Goal: Task Accomplishment & Management: Use online tool/utility

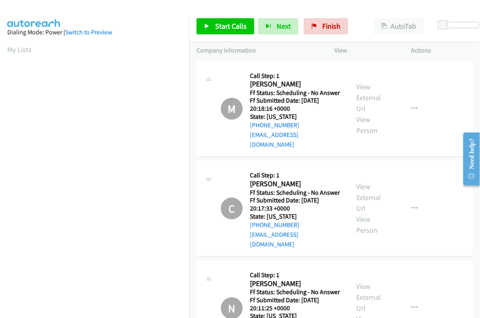
scroll to position [137, 8]
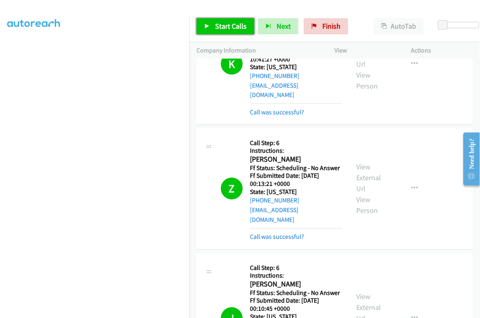
click at [220, 33] on link "Start Calls" at bounding box center [226, 26] width 58 height 16
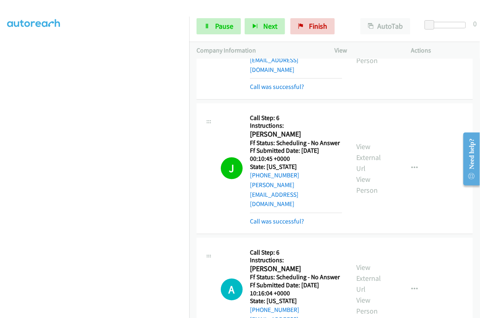
scroll to position [2477, 0]
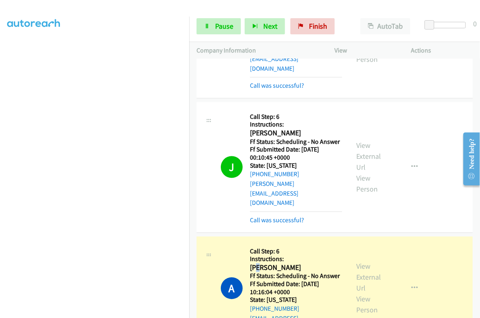
click at [259, 263] on h2 "[PERSON_NAME]" at bounding box center [296, 267] width 92 height 9
click at [265, 263] on h2 "[PERSON_NAME]" at bounding box center [296, 267] width 92 height 9
copy h2 "[PERSON_NAME]"
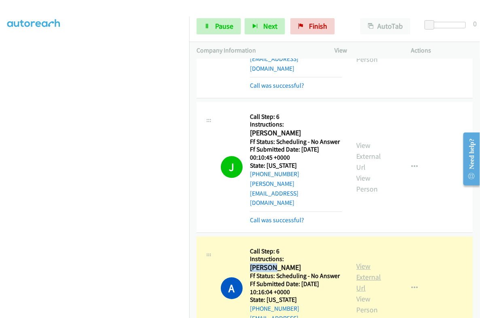
click at [358, 262] on link "View External Url" at bounding box center [369, 277] width 25 height 31
click at [226, 26] on span "Pause" at bounding box center [224, 25] width 18 height 9
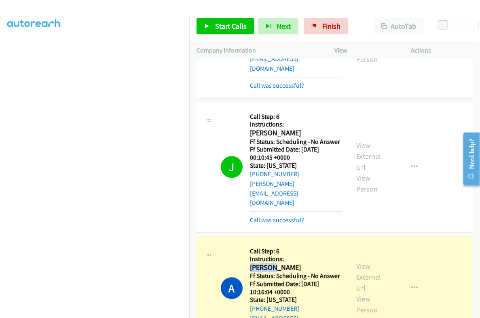
scroll to position [137, 8]
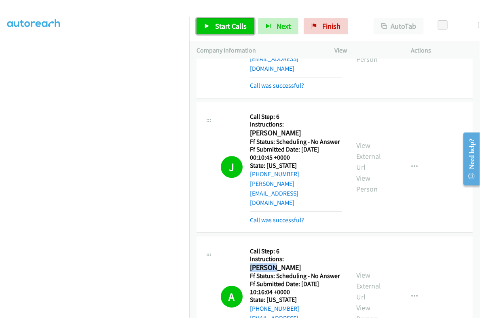
click at [224, 22] on span "Start Calls" at bounding box center [231, 25] width 32 height 9
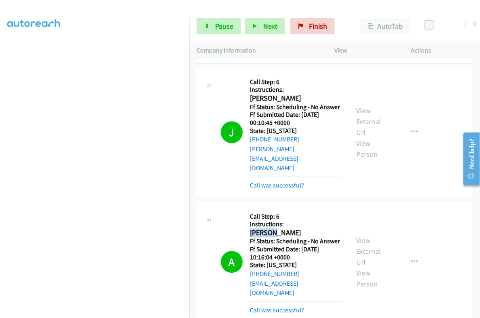
scroll to position [2527, 0]
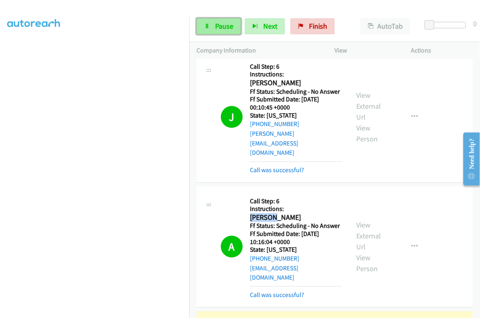
click at [219, 32] on link "Pause" at bounding box center [219, 26] width 44 height 16
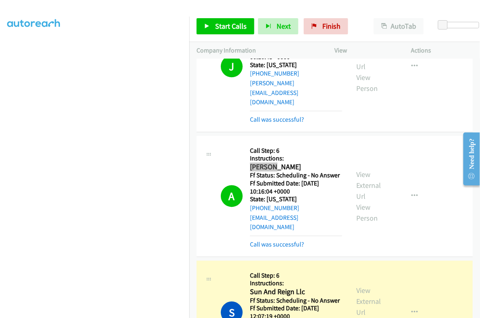
scroll to position [0, 8]
click at [360, 286] on link "View External Url" at bounding box center [369, 301] width 25 height 31
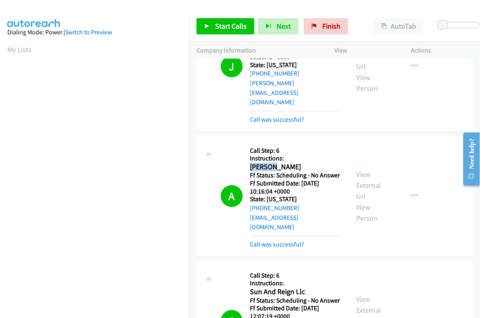
scroll to position [137, 8]
